Goal: Task Accomplishment & Management: Manage account settings

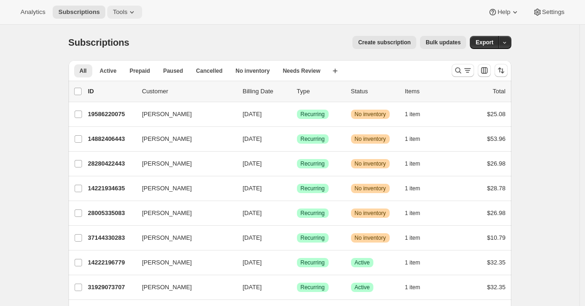
click at [127, 11] on span "Tools" at bounding box center [120, 11] width 14 height 7
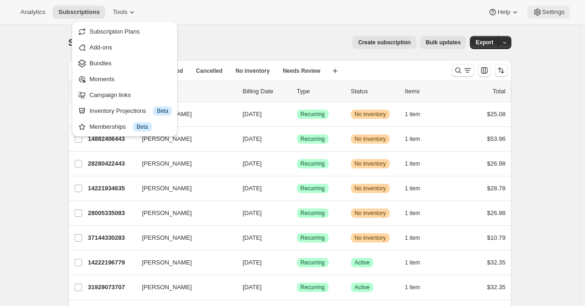
click at [546, 11] on span "Settings" at bounding box center [553, 11] width 22 height 7
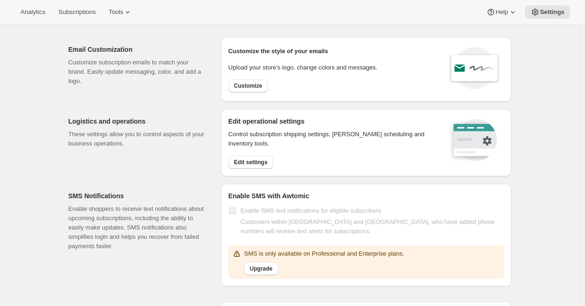
scroll to position [18, 0]
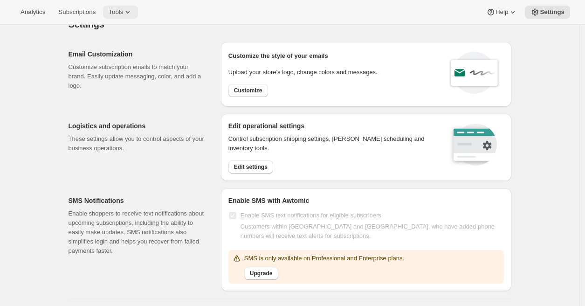
click at [123, 15] on span "Tools" at bounding box center [116, 11] width 14 height 7
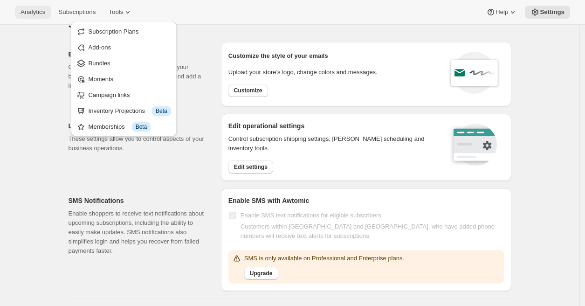
click at [43, 14] on span "Analytics" at bounding box center [33, 11] width 25 height 7
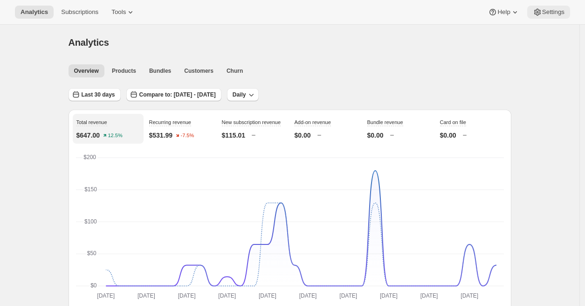
click at [555, 14] on span "Settings" at bounding box center [553, 11] width 22 height 7
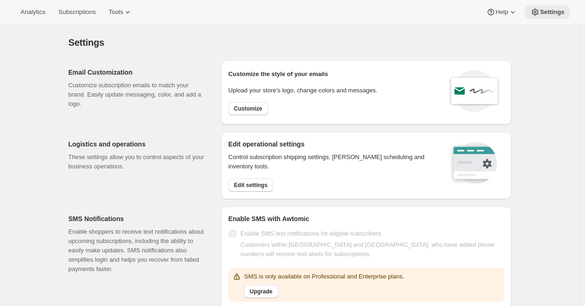
click at [554, 14] on span "Settings" at bounding box center [552, 11] width 25 height 7
click at [123, 12] on span "Tools" at bounding box center [116, 11] width 14 height 7
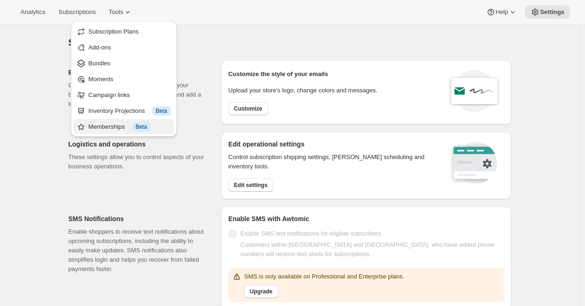
scroll to position [12, 0]
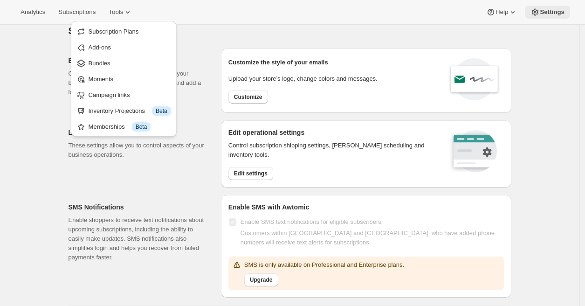
click at [537, 12] on icon at bounding box center [535, 11] width 9 height 9
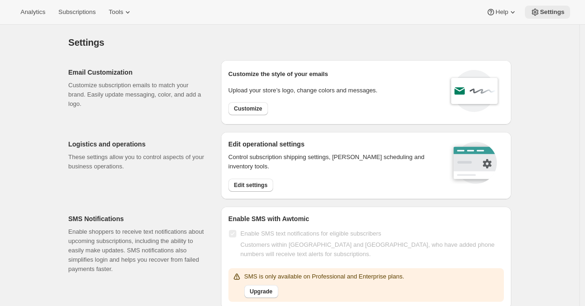
click at [548, 13] on span "Settings" at bounding box center [552, 11] width 25 height 7
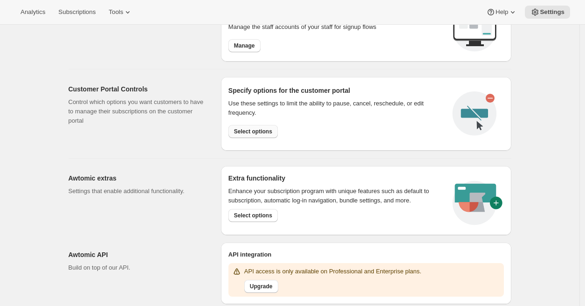
scroll to position [408, 0]
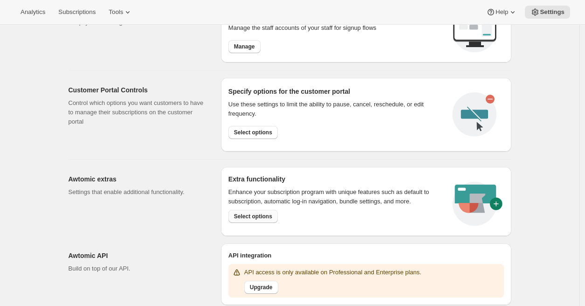
click at [254, 217] on span "Select options" at bounding box center [253, 216] width 38 height 7
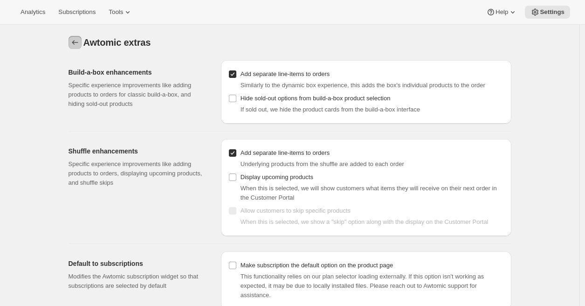
click at [78, 43] on icon "Settings" at bounding box center [74, 42] width 9 height 9
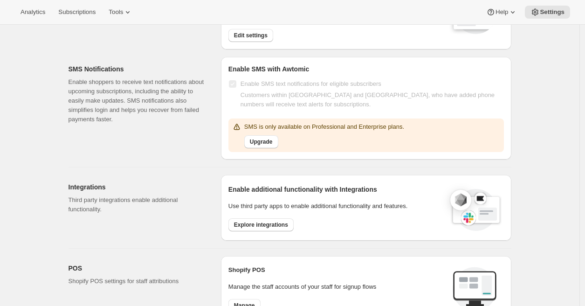
scroll to position [181, 0]
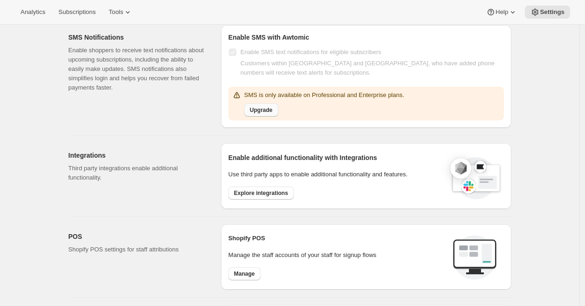
click at [258, 111] on span "Upgrade" at bounding box center [261, 109] width 23 height 7
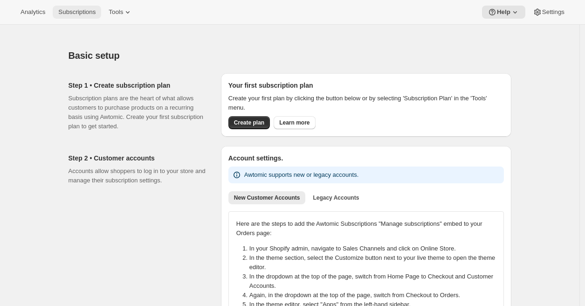
click at [86, 14] on span "Subscriptions" at bounding box center [76, 11] width 37 height 7
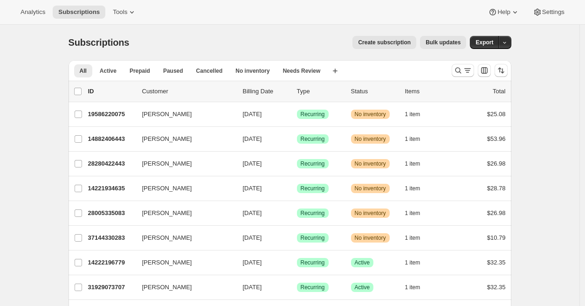
scroll to position [9, 0]
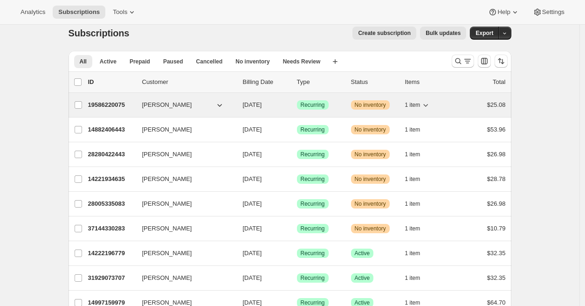
click at [186, 101] on button "[PERSON_NAME]" at bounding box center [183, 104] width 93 height 15
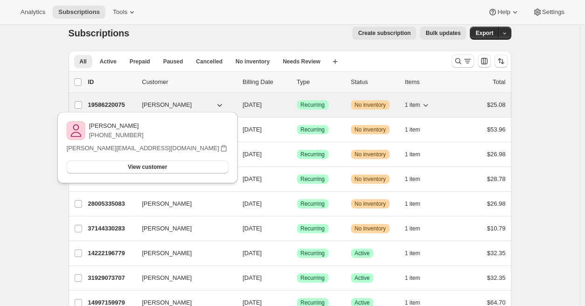
click at [429, 99] on button "1 item" at bounding box center [418, 104] width 26 height 13
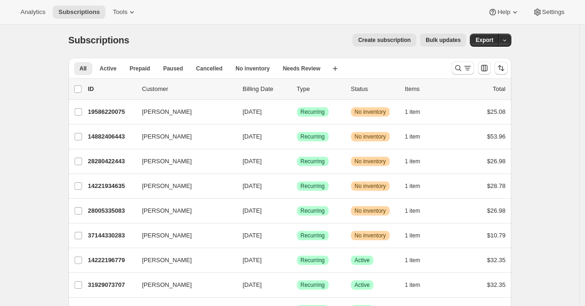
scroll to position [0, 0]
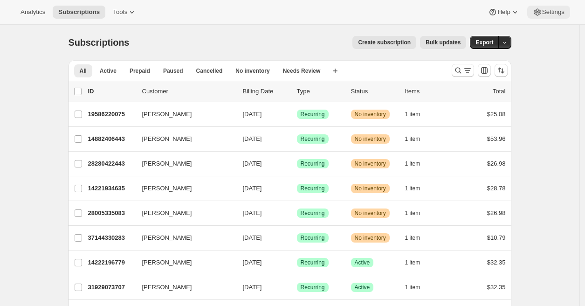
click at [545, 9] on span "Settings" at bounding box center [553, 11] width 22 height 7
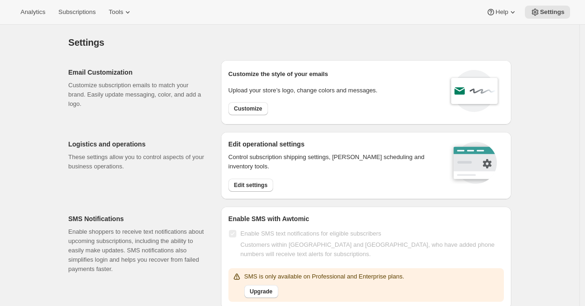
click at [256, 116] on div "Customize the style of your emails Upload your store’s logo, change colors and …" at bounding box center [302, 92] width 149 height 49
click at [253, 110] on span "Customize" at bounding box center [248, 108] width 28 height 7
select select "subscriptionMessage"
select select "5"
select select "15"
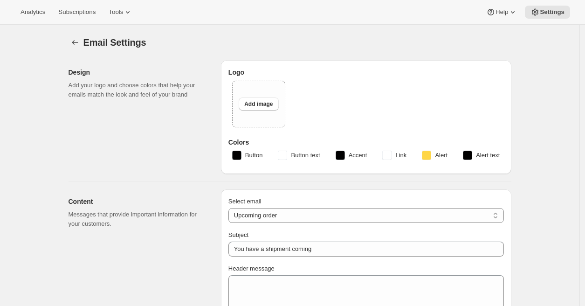
type input "Lil Bucks"
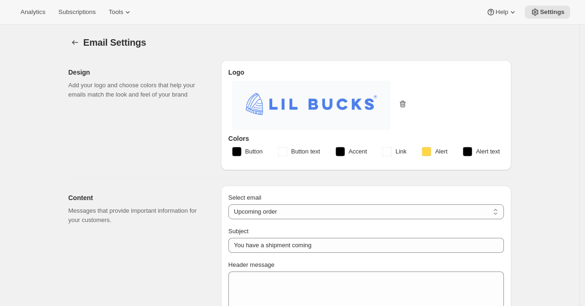
click at [406, 103] on icon "button" at bounding box center [403, 104] width 6 height 7
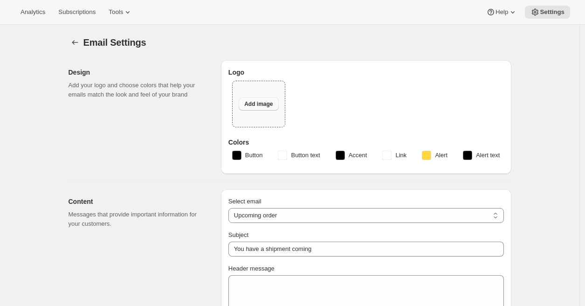
click at [254, 104] on span "Add image" at bounding box center [258, 103] width 28 height 7
type input "C:\fakepath\New-Lil-Bucks-Logo-Horizontal.png"
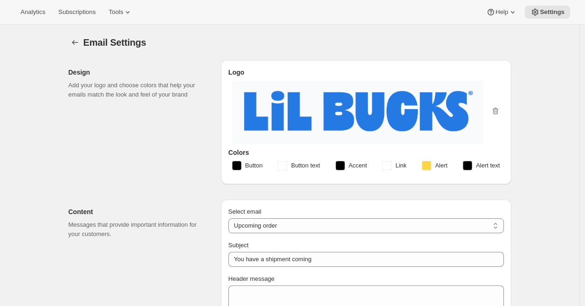
click at [235, 163] on rect "button" at bounding box center [236, 165] width 9 height 9
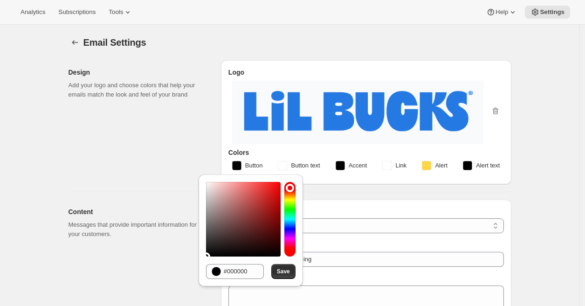
click at [163, 148] on div "Design Add your logo and choose colors that help your emails match the look and…" at bounding box center [141, 122] width 145 height 124
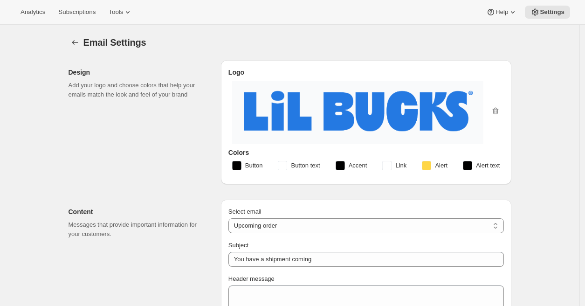
click at [237, 163] on rect "button" at bounding box center [236, 165] width 9 height 9
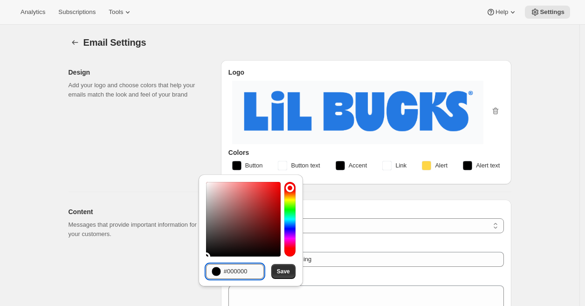
click at [240, 268] on input "#000000" at bounding box center [244, 271] width 40 height 15
paste input "A8F6"
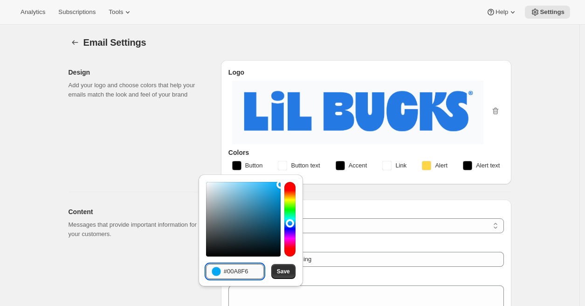
type input "#00A8F6"
click at [134, 162] on div "Design Add your logo and choose colors that help your emails match the look and…" at bounding box center [141, 122] width 145 height 124
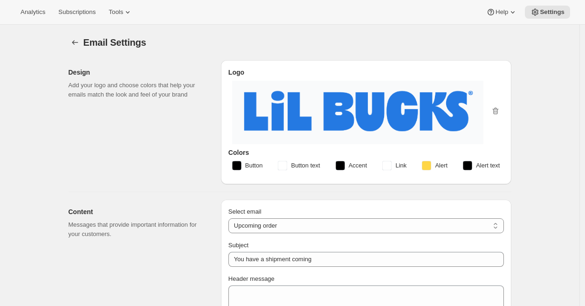
click at [284, 165] on rect "button" at bounding box center [282, 165] width 9 height 9
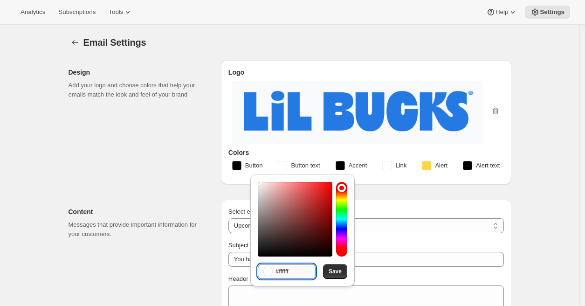
click at [295, 269] on input "#ffffff" at bounding box center [296, 271] width 40 height 15
paste input "F0F2DC"
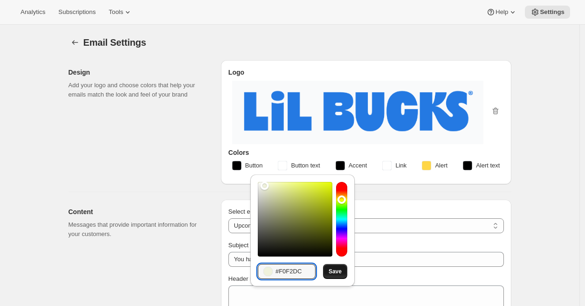
type input "#F0F2DC"
click at [332, 271] on span "Save" at bounding box center [335, 271] width 13 height 7
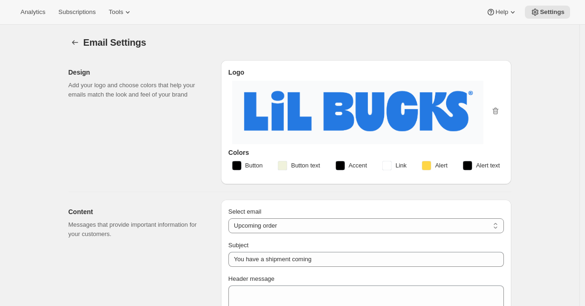
click at [238, 163] on rect "button" at bounding box center [236, 165] width 9 height 9
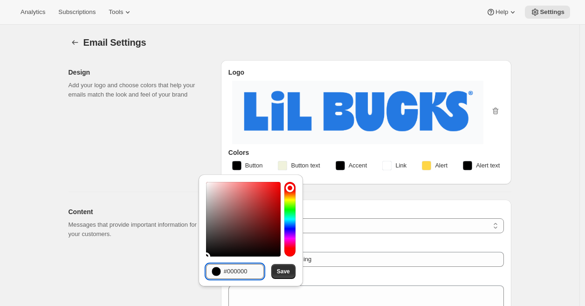
click at [239, 272] on input "#000000" at bounding box center [244, 271] width 40 height 15
paste input "FF79D7"
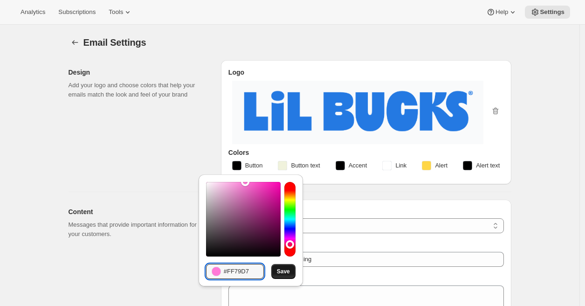
type input "#FF79D7"
click at [282, 273] on span "Save" at bounding box center [283, 271] width 13 height 7
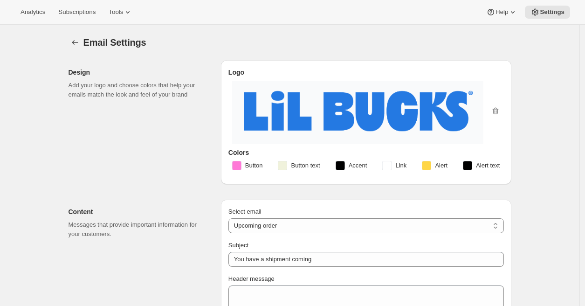
click at [342, 166] on rect "button" at bounding box center [340, 165] width 9 height 9
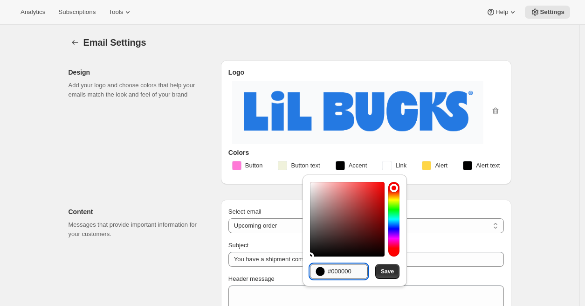
click at [347, 270] on input "#000000" at bounding box center [348, 271] width 40 height 15
paste input "A8F6"
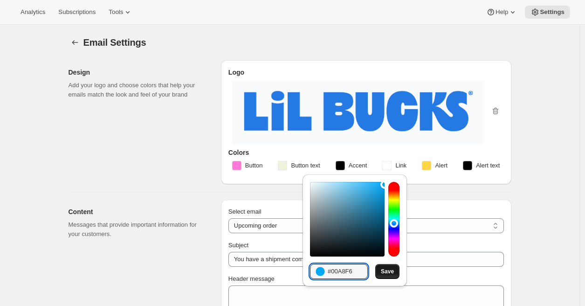
type input "#00A8F6"
click at [387, 274] on span "Save" at bounding box center [387, 271] width 13 height 7
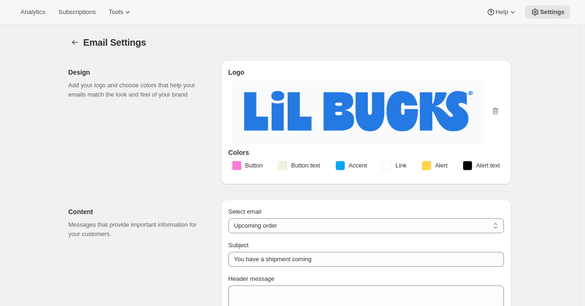
click at [391, 166] on rect "button" at bounding box center [386, 165] width 9 height 9
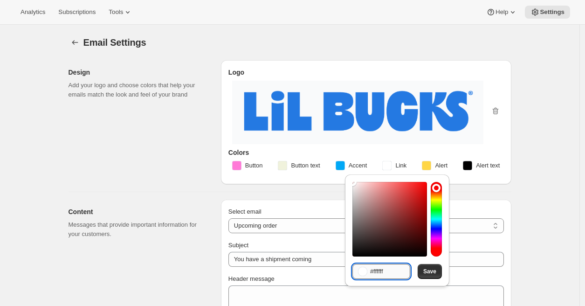
click at [383, 269] on input "#ffffff" at bounding box center [390, 271] width 40 height 15
paste input "FF79D7"
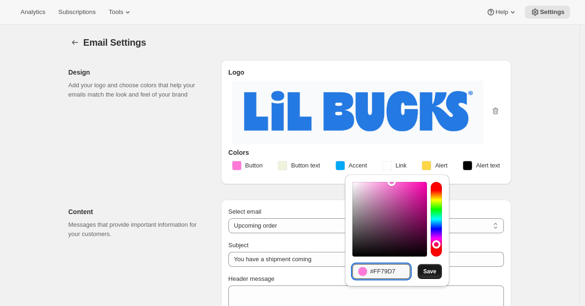
type input "#FF79D7"
click at [432, 273] on span "Save" at bounding box center [429, 271] width 13 height 7
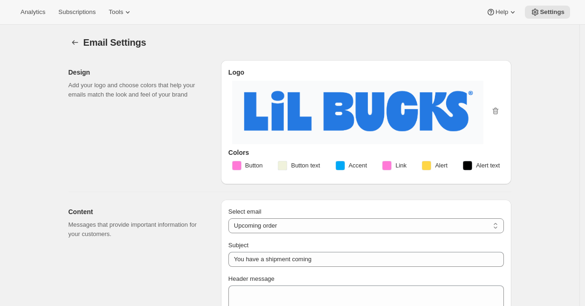
click at [427, 166] on rect "button" at bounding box center [426, 165] width 9 height 9
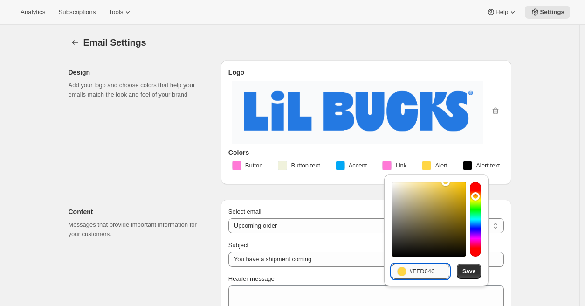
click at [429, 271] on input "#FFD646" at bounding box center [429, 271] width 40 height 15
paste input "BB14E"
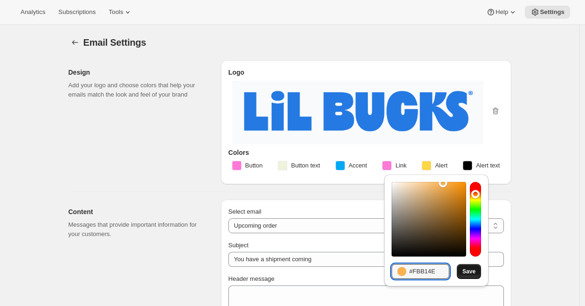
type input "#FBB14E"
click at [471, 273] on span "Save" at bounding box center [469, 271] width 13 height 7
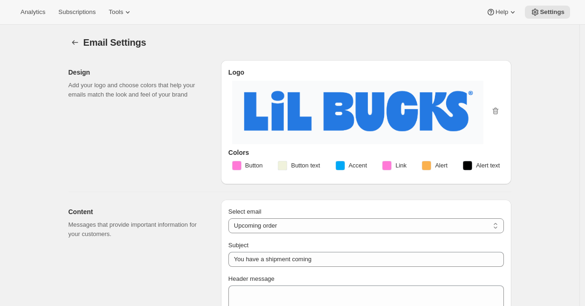
click at [471, 163] on rect "button" at bounding box center [467, 165] width 9 height 9
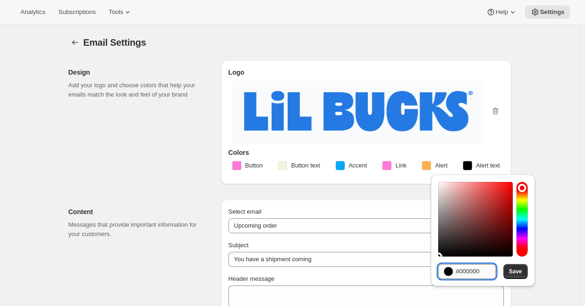
click at [469, 269] on input "#000000" at bounding box center [476, 271] width 40 height 15
paste input "54321C"
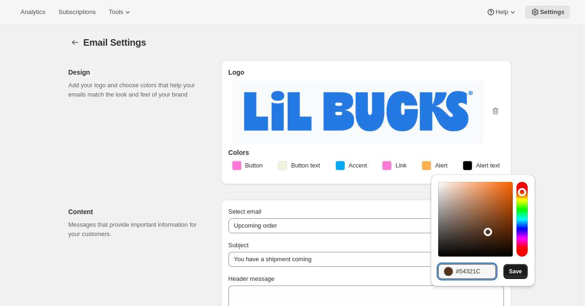
type input "#54321C"
click at [520, 277] on button "Save" at bounding box center [516, 271] width 24 height 15
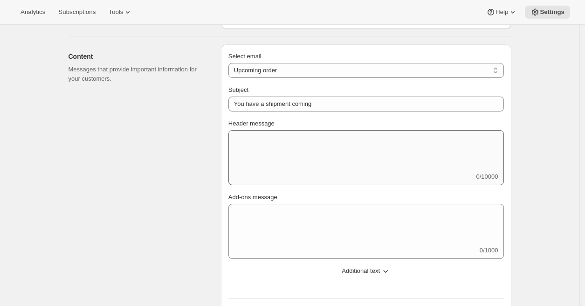
scroll to position [159, 0]
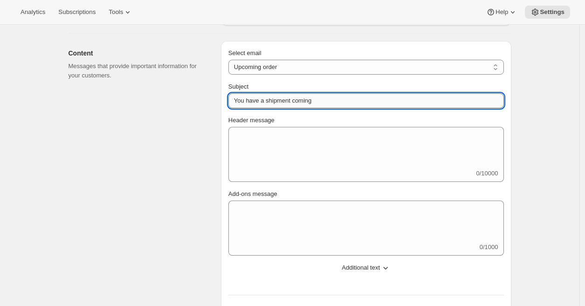
click at [250, 95] on input "You have a shipment coming" at bounding box center [366, 100] width 276 height 15
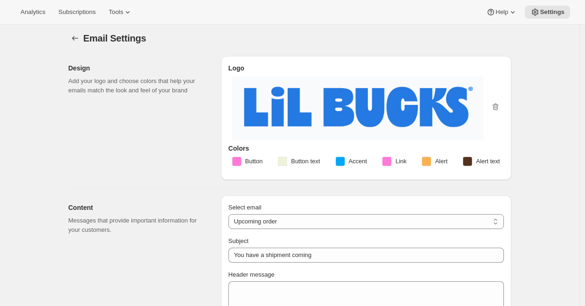
scroll to position [0, 0]
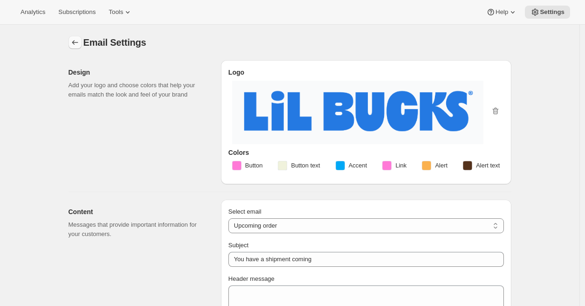
click at [80, 41] on icon "Settings" at bounding box center [74, 42] width 9 height 9
